Goal: Information Seeking & Learning: Learn about a topic

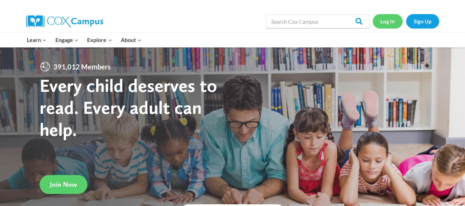
click at [390, 22] on link "Log In" at bounding box center [388, 21] width 30 height 14
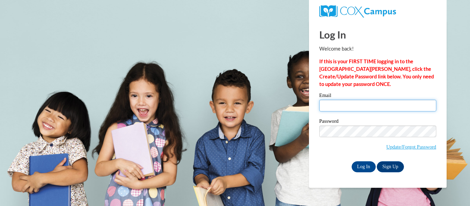
click at [345, 103] on input "Email" at bounding box center [378, 106] width 117 height 12
type input "bliesch@kingslocal.net"
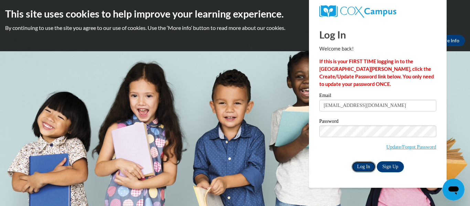
click at [362, 166] on input "Log In" at bounding box center [364, 166] width 24 height 11
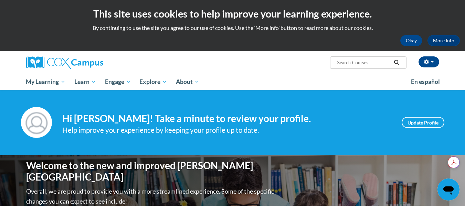
click at [353, 60] on input "Search..." at bounding box center [363, 63] width 55 height 8
type input "words"
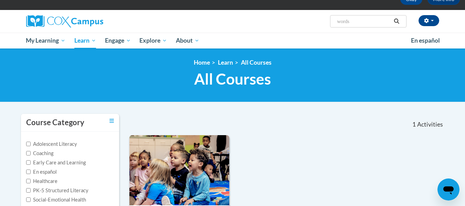
scroll to position [28, 0]
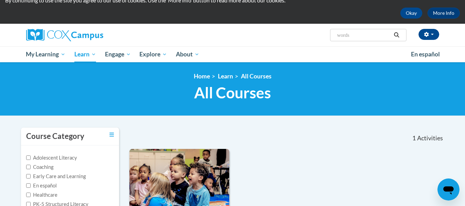
click at [364, 40] on span "Search Search... words" at bounding box center [368, 35] width 76 height 12
drag, startPoint x: 358, startPoint y: 34, endPoint x: 308, endPoint y: 39, distance: 50.6
click at [308, 39] on div "Blythe Liesch (America/New_York UTC-04:00) My Profile Inbox My Transcripts Log …" at bounding box center [303, 33] width 282 height 18
type input "letter sounds"
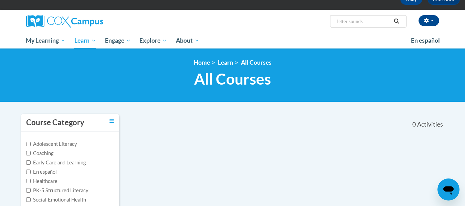
scroll to position [14, 0]
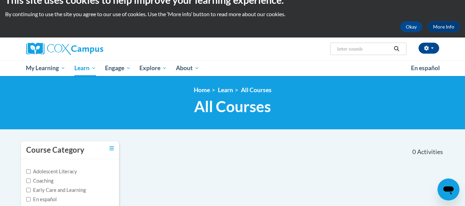
click at [375, 49] on input "letter sounds" at bounding box center [363, 49] width 55 height 8
type input "letters"
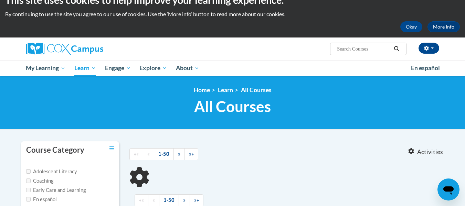
type input "letters"
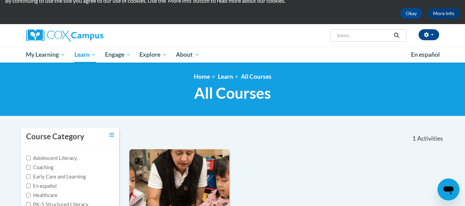
scroll to position [25, 0]
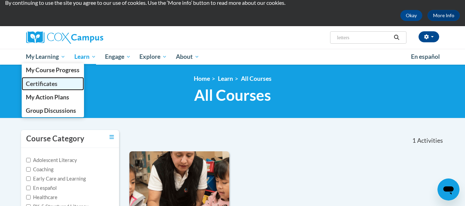
click at [56, 83] on span "Certificates" at bounding box center [42, 83] width 32 height 7
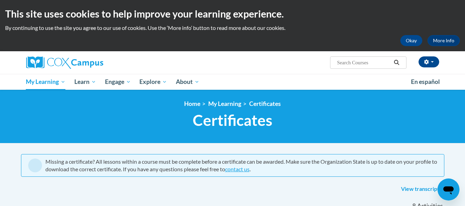
click at [355, 62] on input "Search..." at bounding box center [363, 63] width 55 height 8
type input "letters"
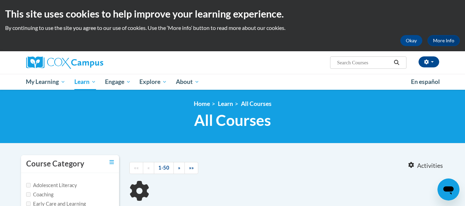
type input "letters"
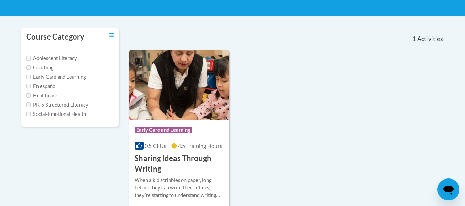
scroll to position [130, 0]
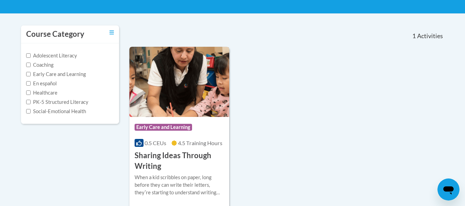
click at [177, 92] on img at bounding box center [179, 82] width 100 height 70
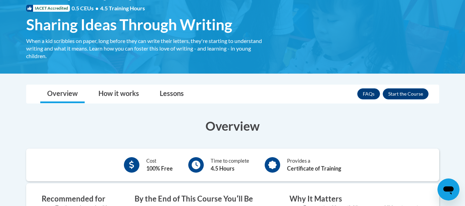
scroll to position [108, 0]
